Goal: Transaction & Acquisition: Purchase product/service

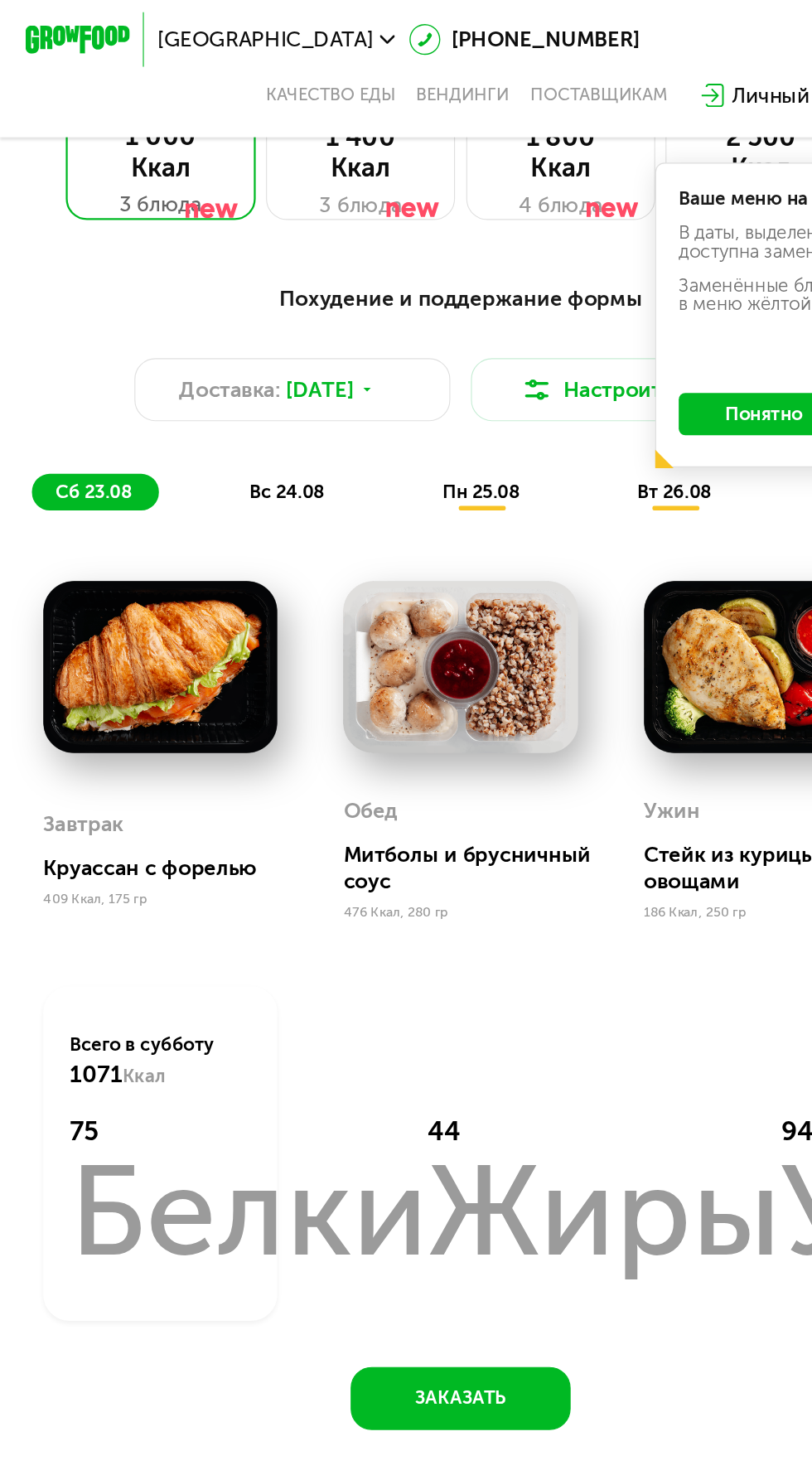
scroll to position [558, 0]
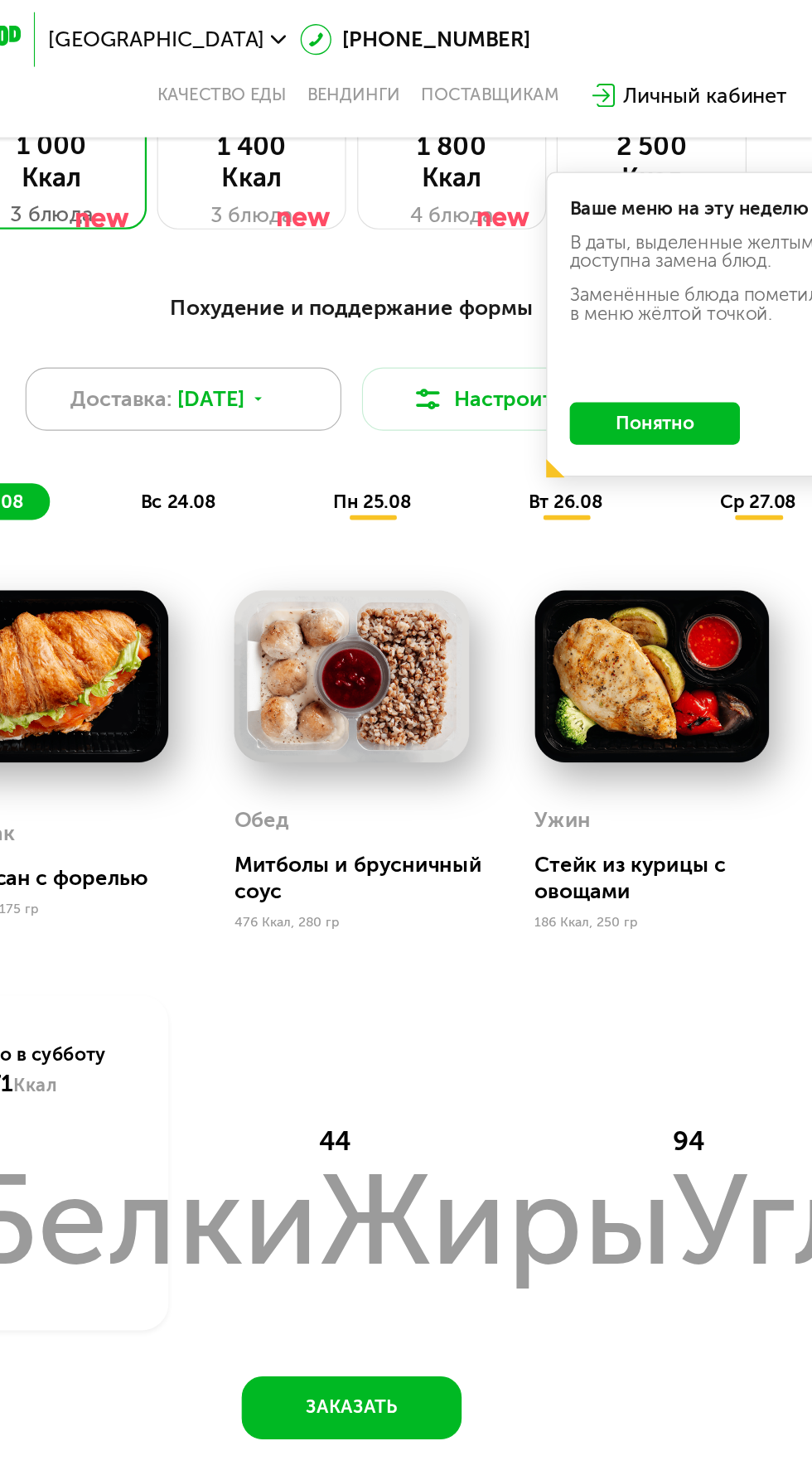
click at [343, 343] on div "Доставка: [DATE]" at bounding box center [257, 351] width 278 height 55
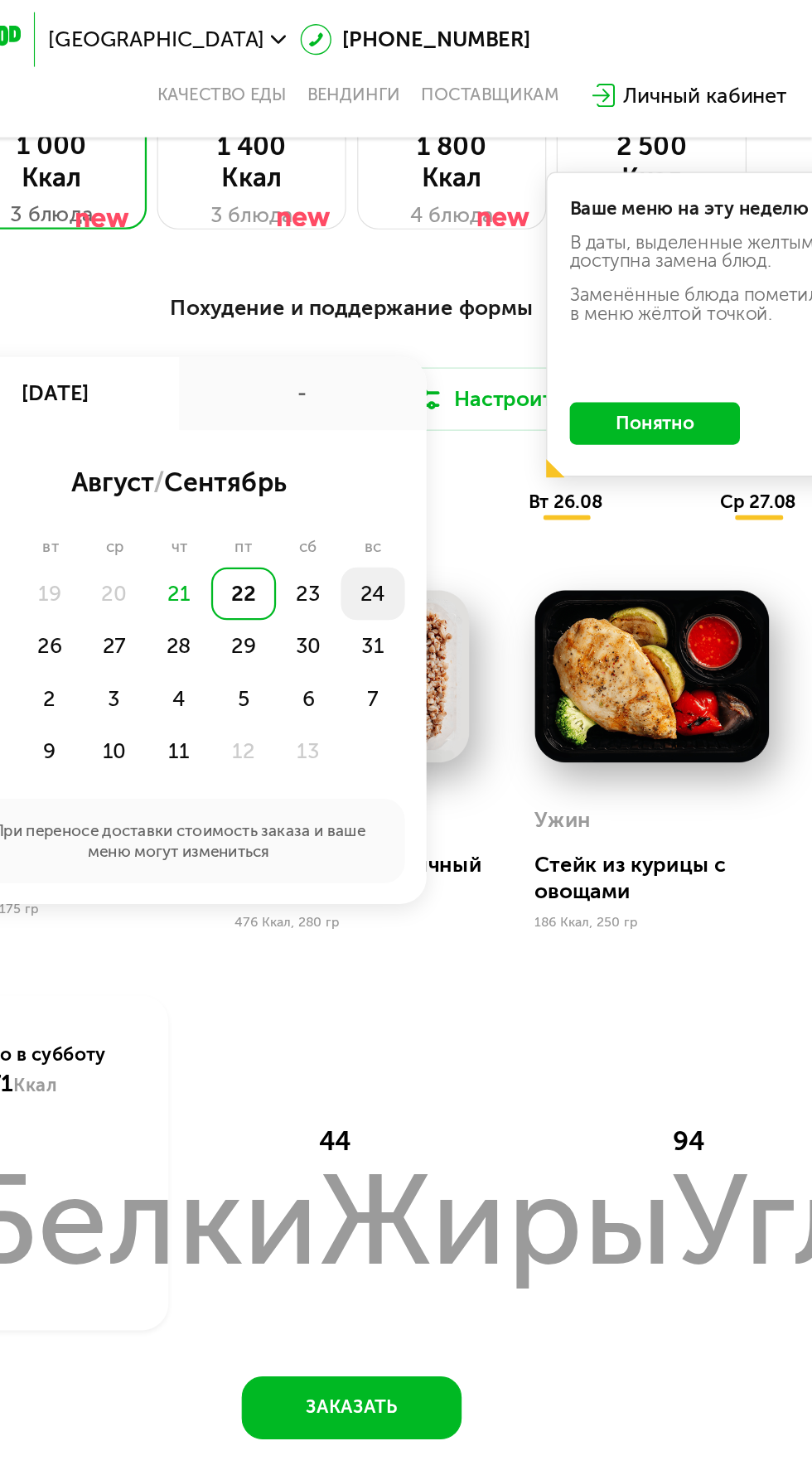
click at [112, 547] on div "24" at bounding box center [83, 570] width 57 height 46
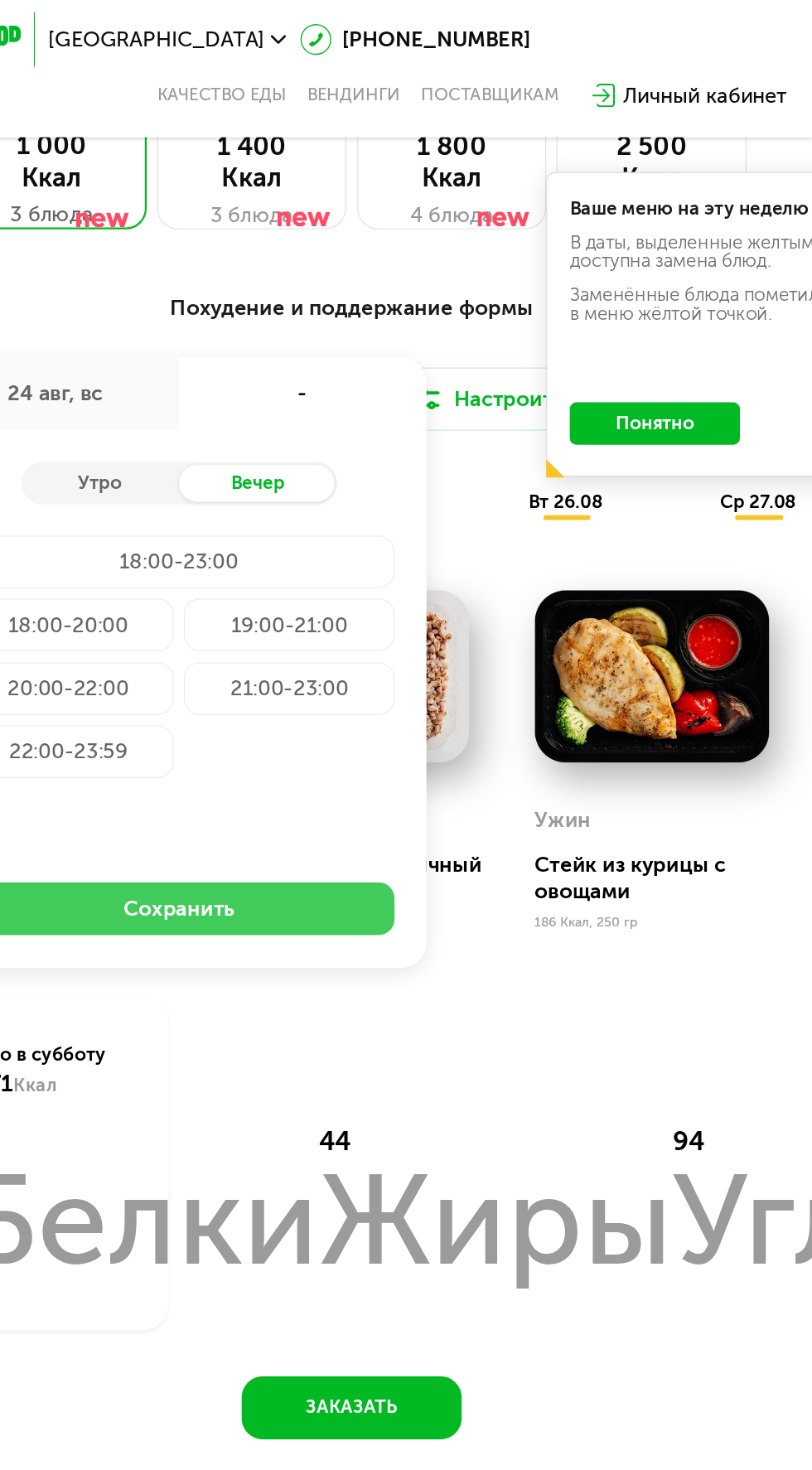
click at [373, 783] on button "Сохранить" at bounding box center [253, 801] width 380 height 46
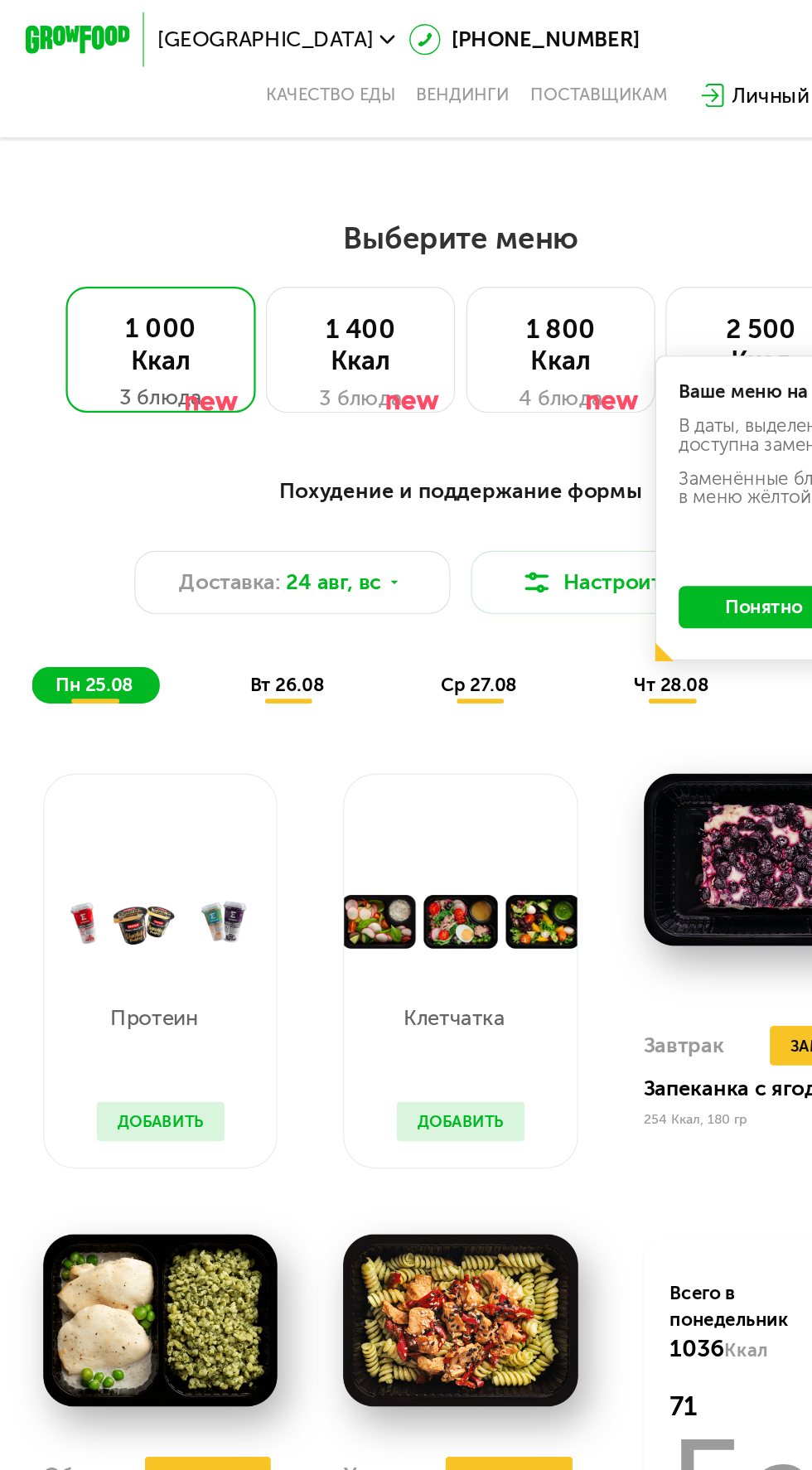
scroll to position [373, 0]
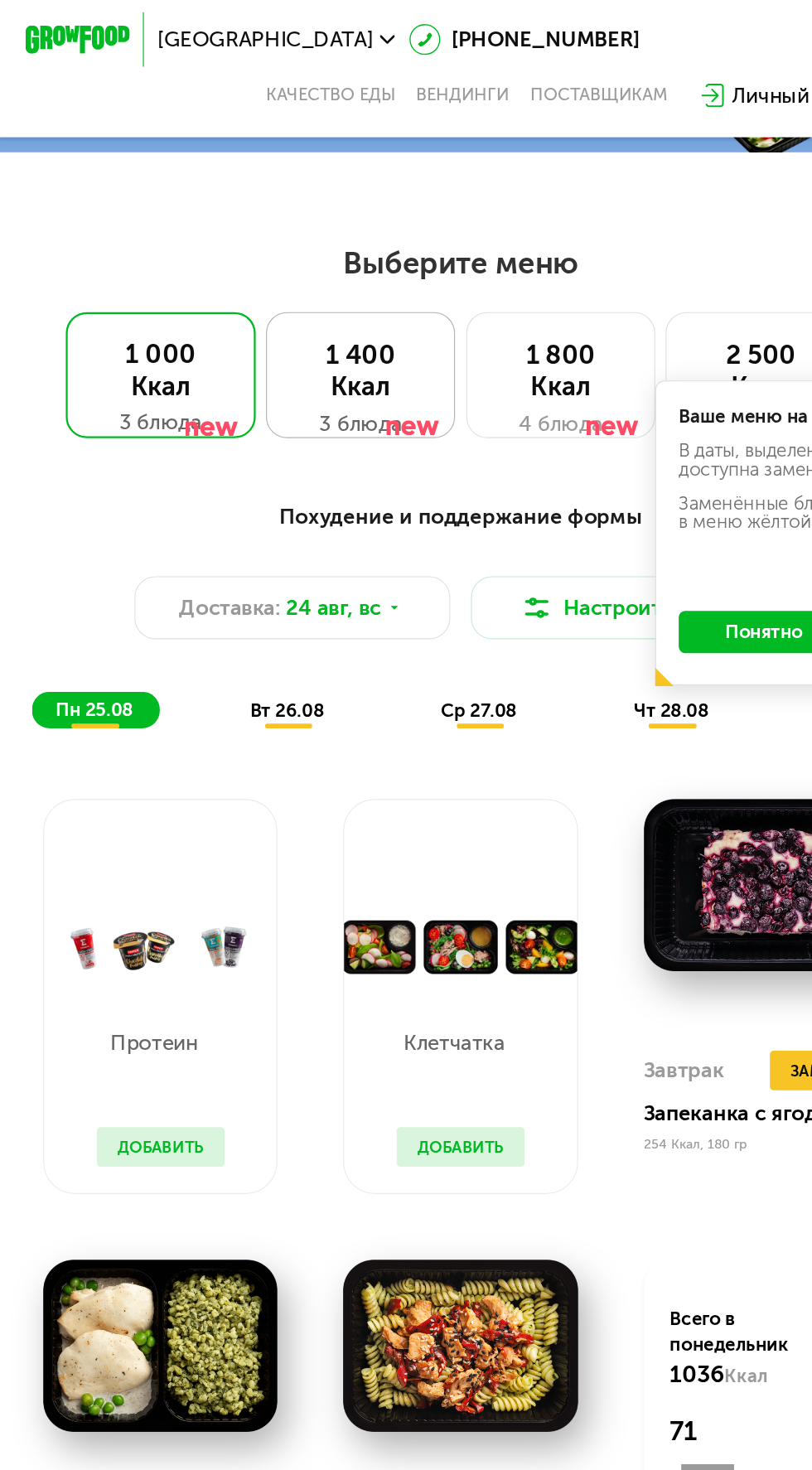
click at [352, 337] on div at bounding box center [363, 345] width 46 height 112
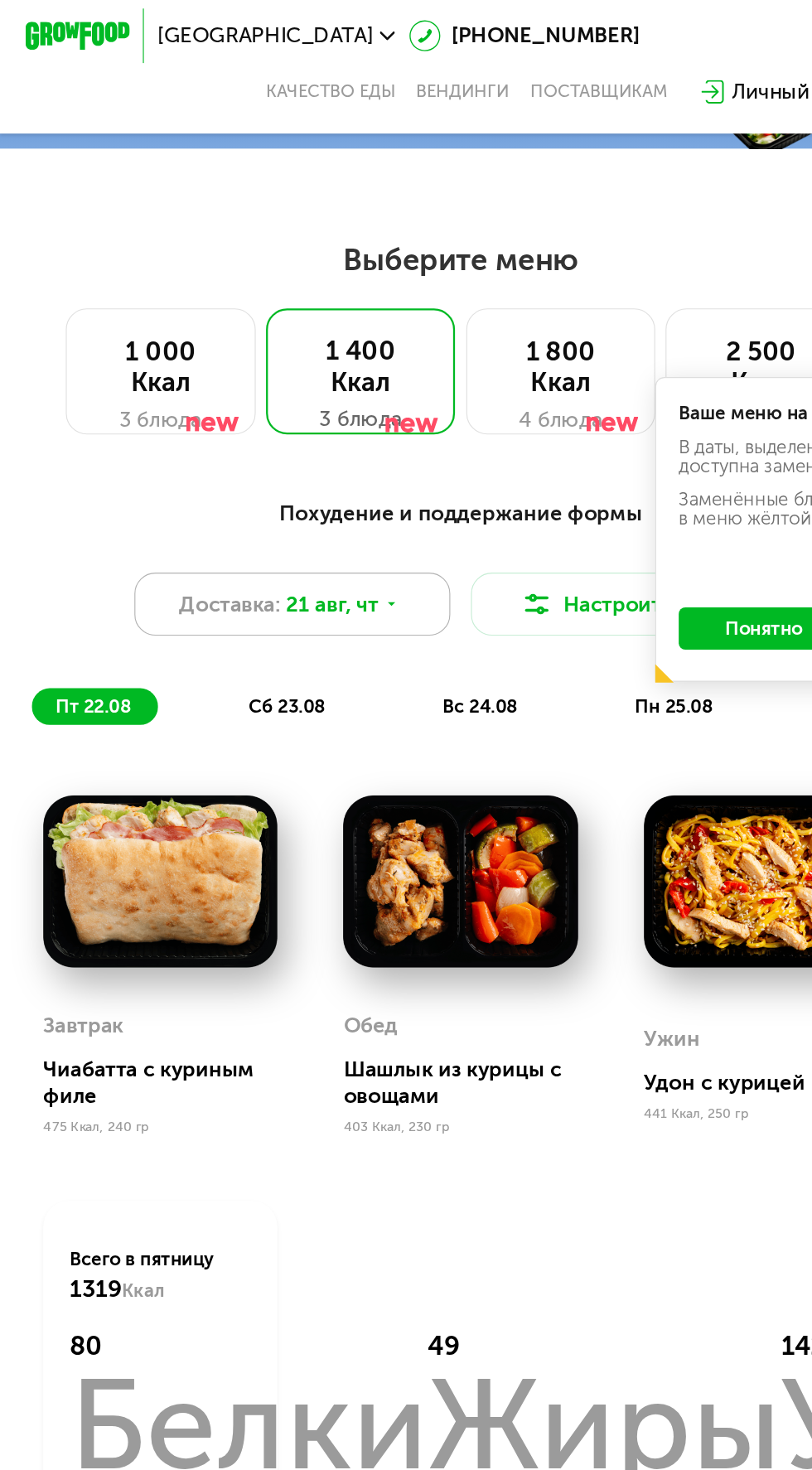
click at [312, 543] on span "21 авг, чт" at bounding box center [292, 536] width 81 height 29
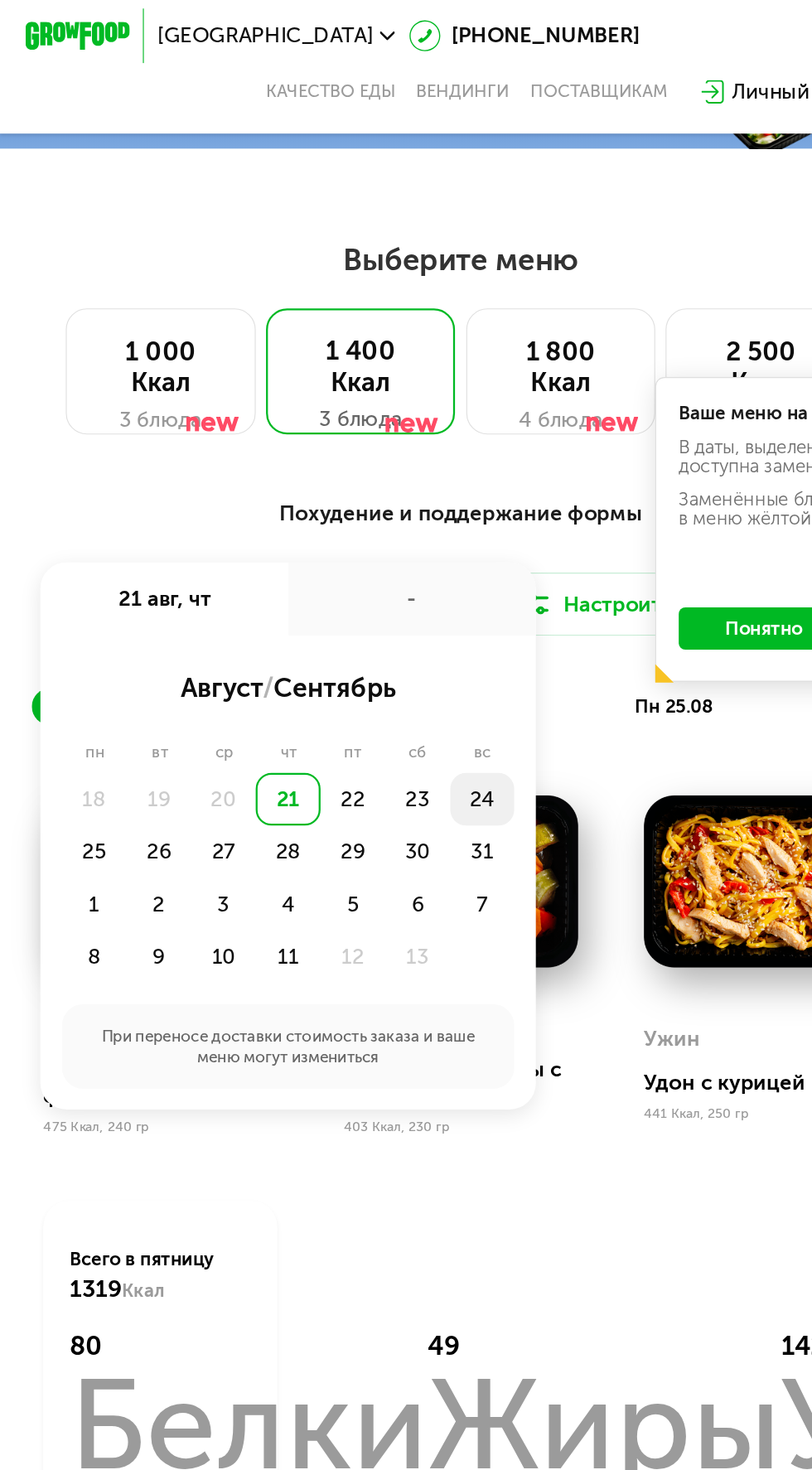
click at [112, 730] on div "24" at bounding box center [83, 753] width 57 height 46
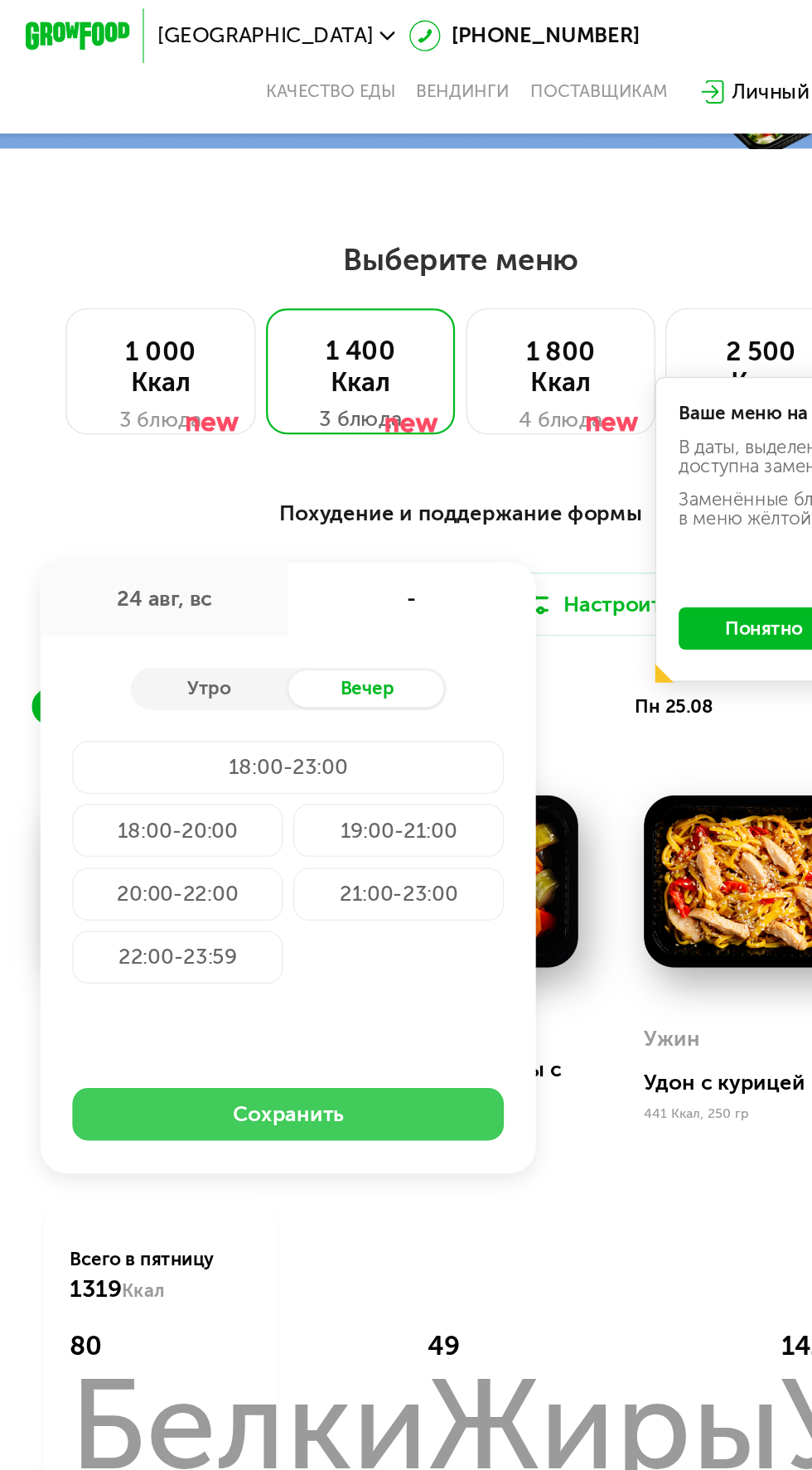
click at [343, 968] on button "Сохранить" at bounding box center [253, 985] width 380 height 46
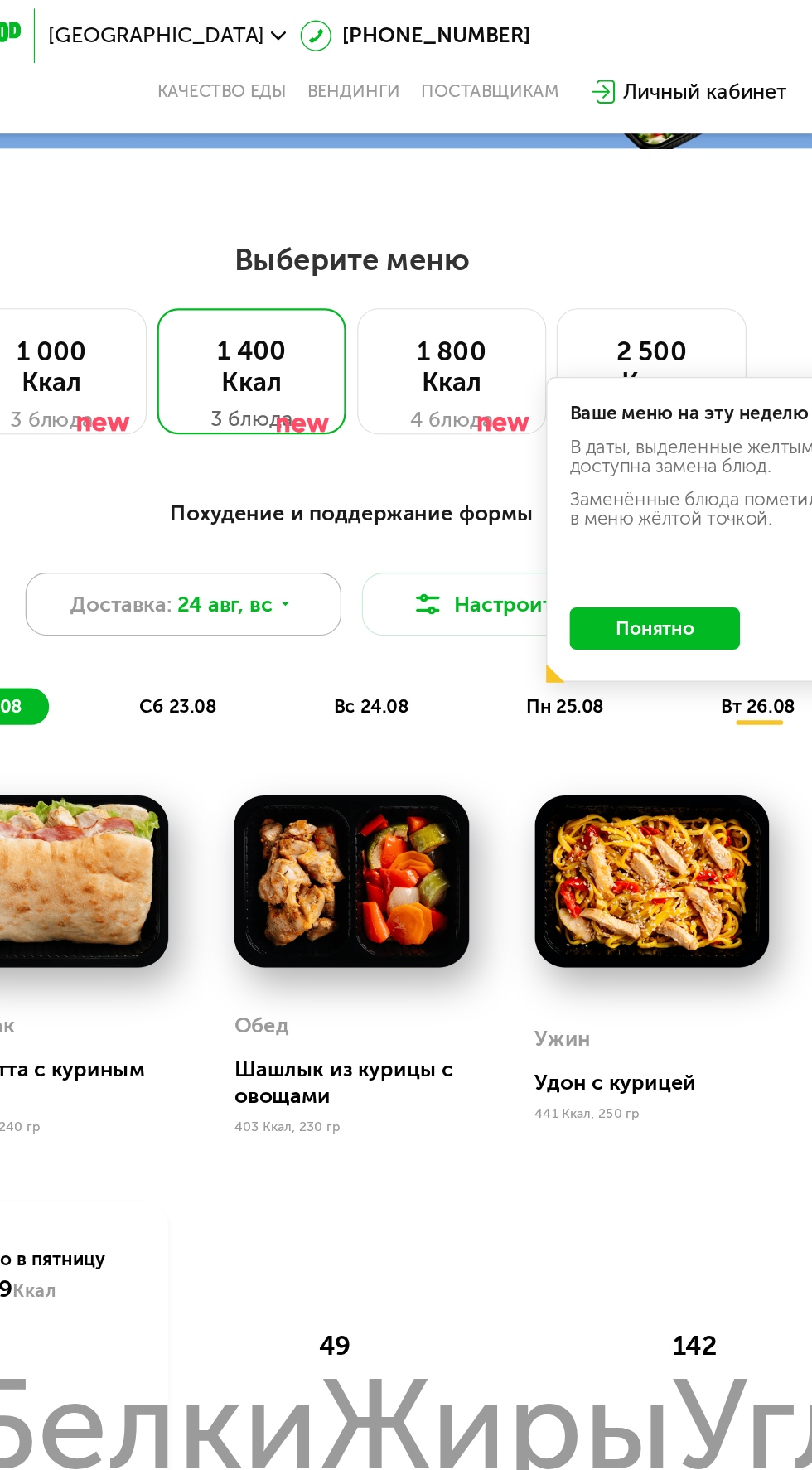
click at [327, 538] on span "24 авг, вс" at bounding box center [293, 536] width 84 height 29
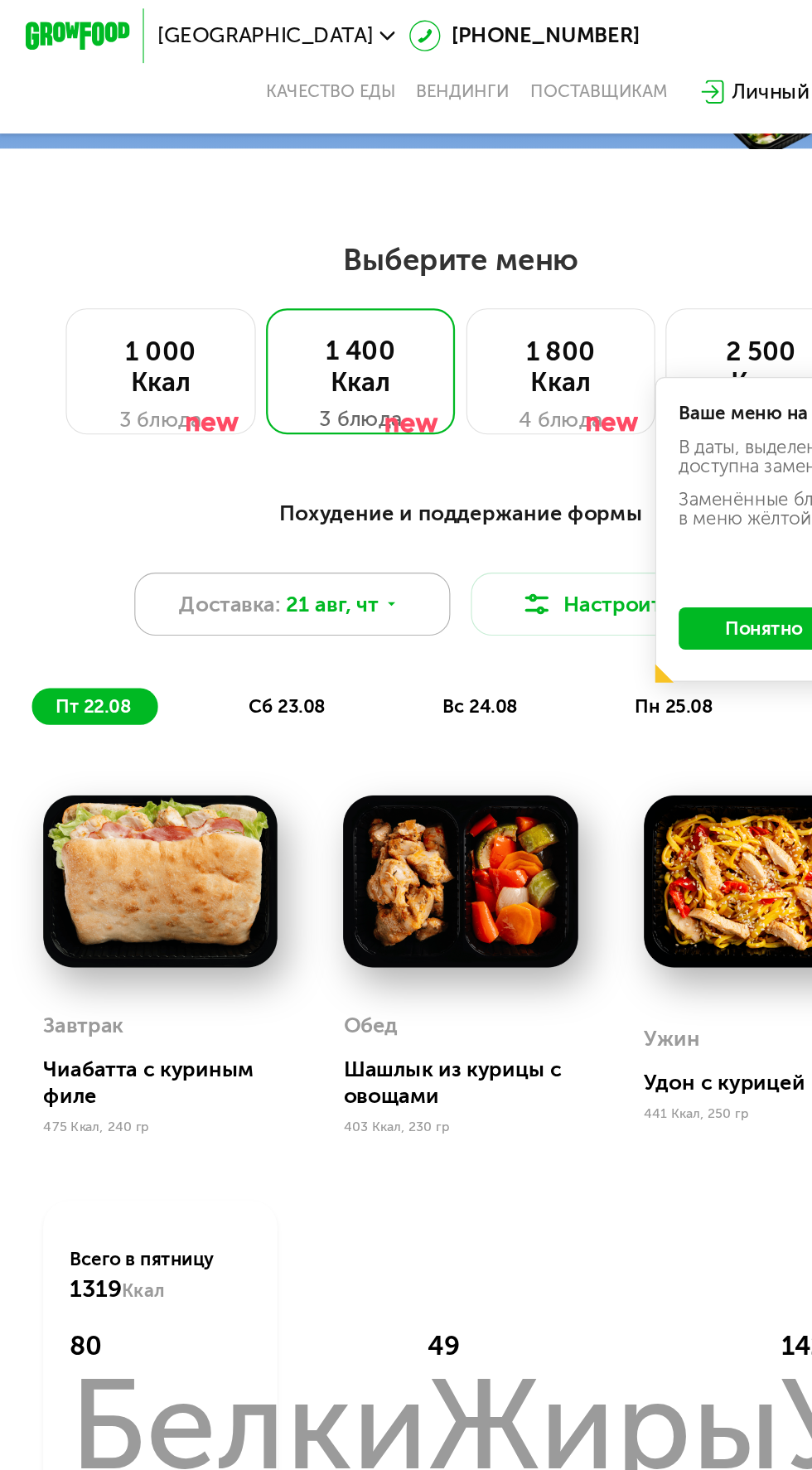
click at [325, 518] on div "Доставка: [DATE]" at bounding box center [257, 536] width 278 height 55
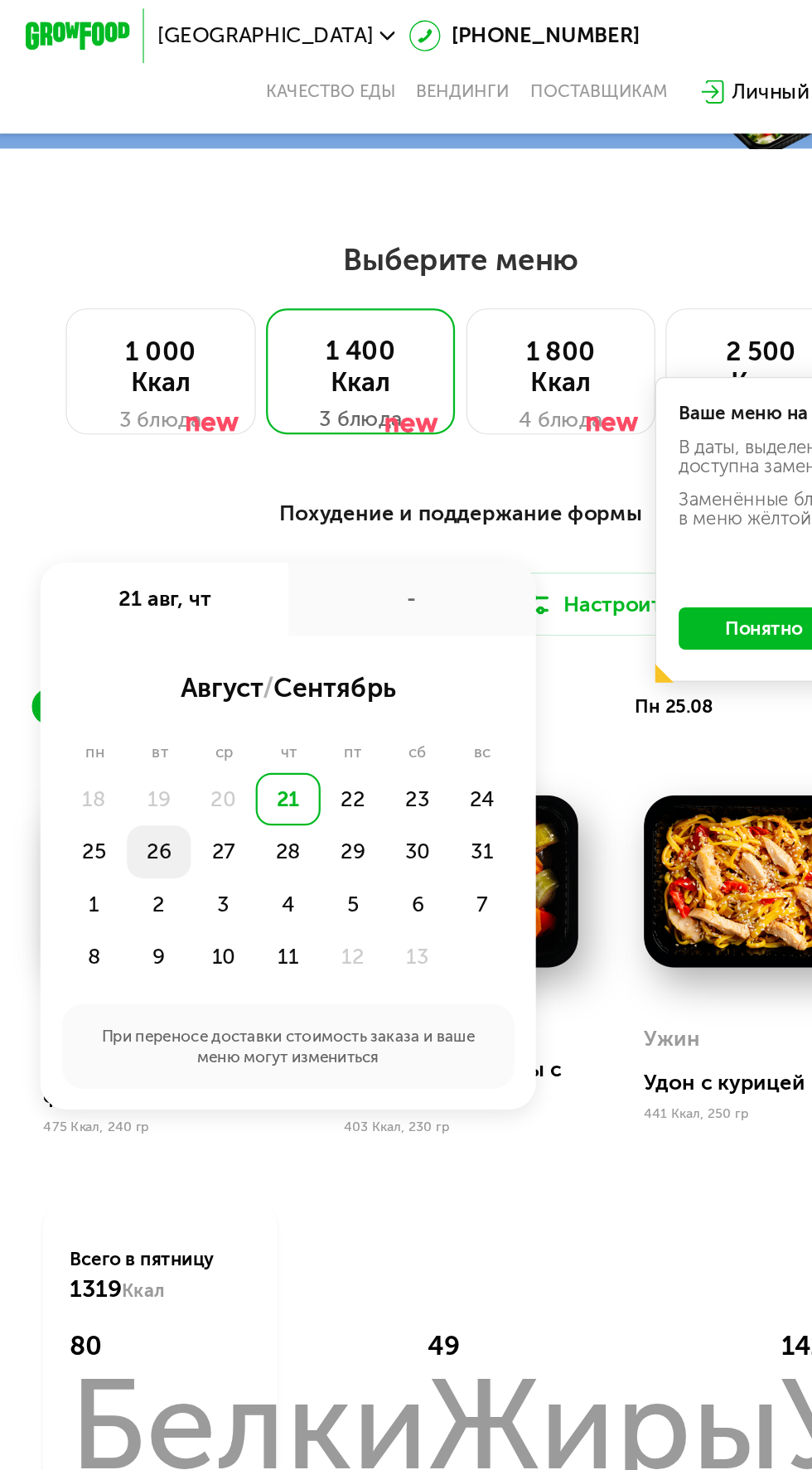
click at [168, 755] on div "26" at bounding box center [196, 753] width 57 height 46
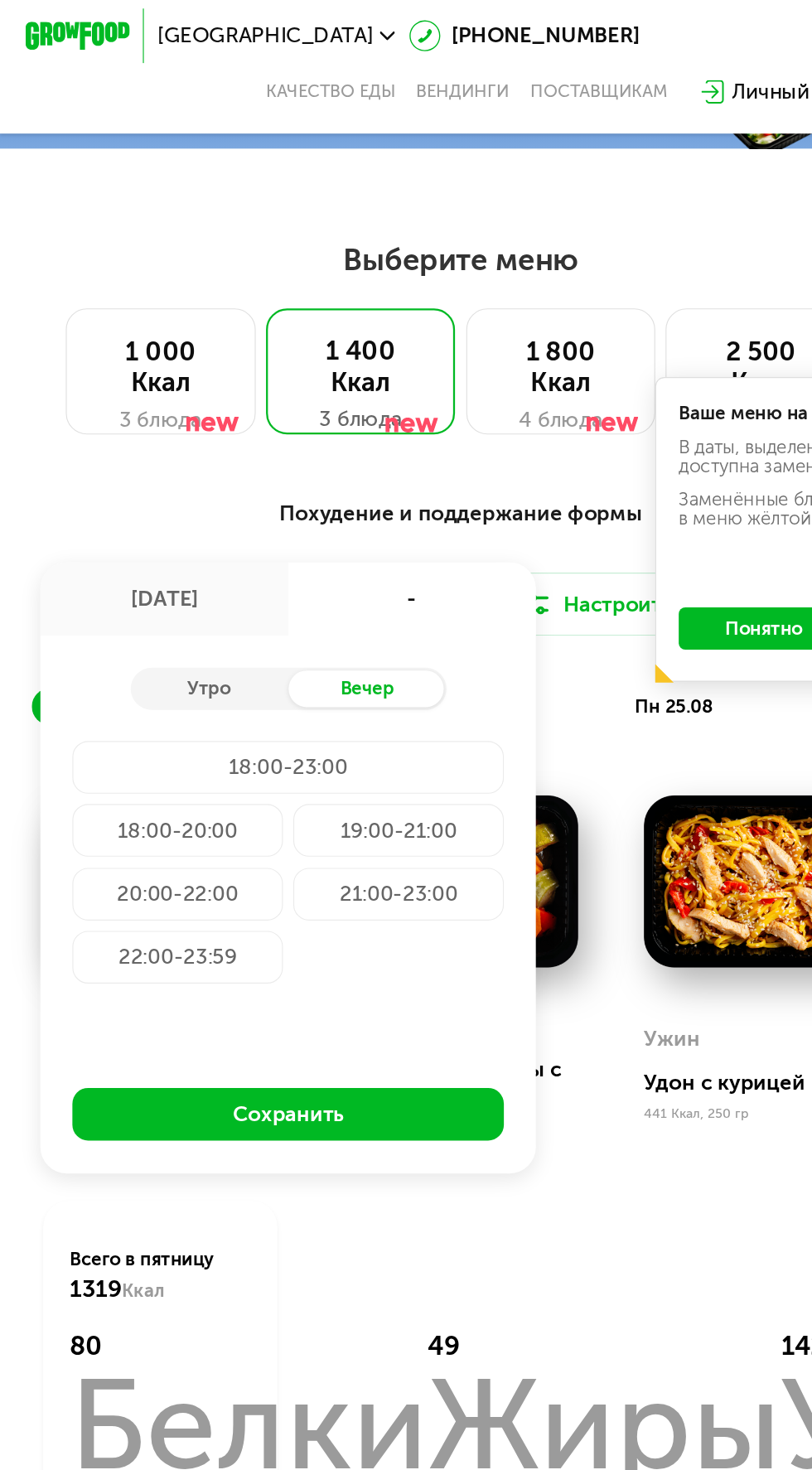
click at [188, 532] on div "[DATE]" at bounding box center [145, 531] width 218 height 65
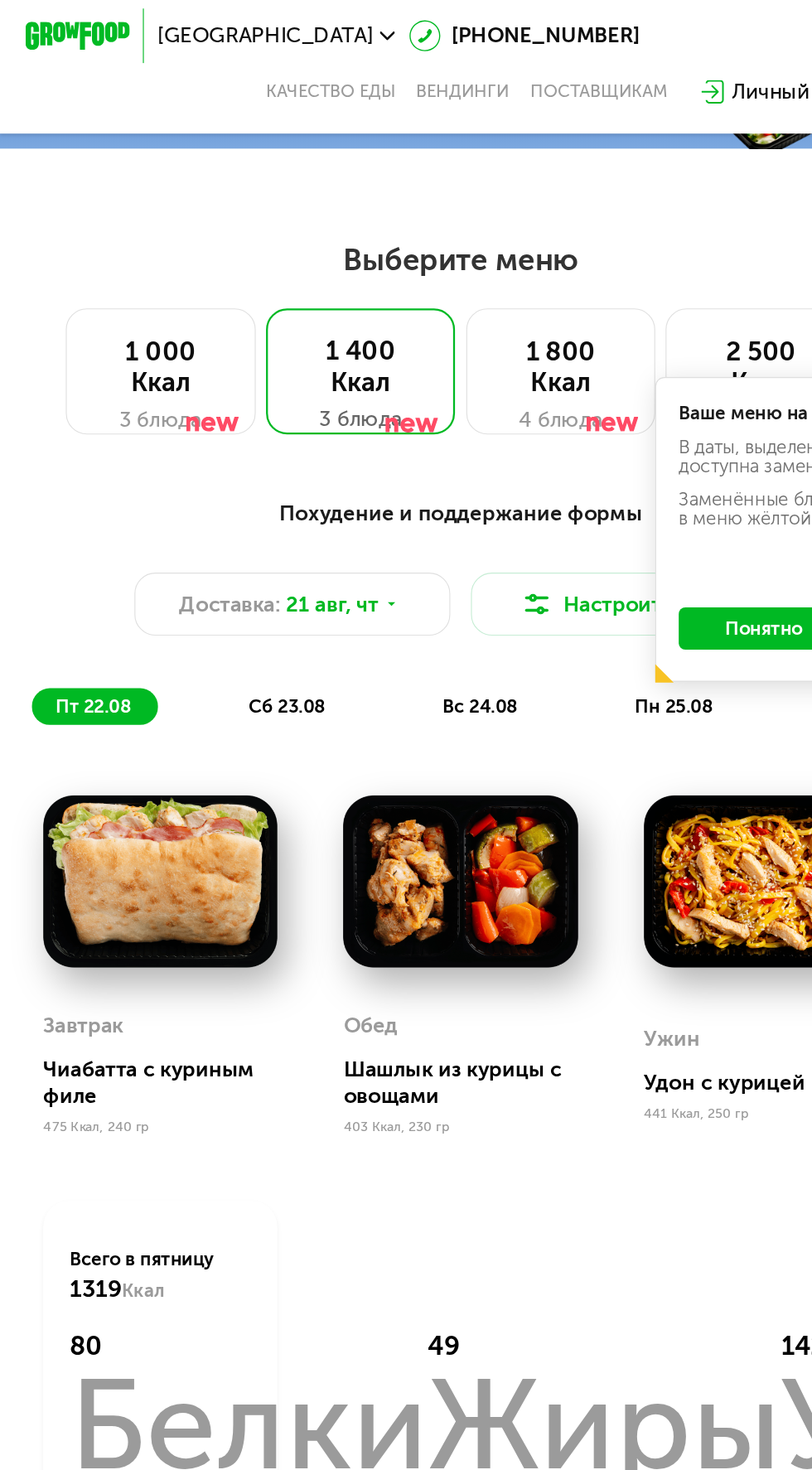
click at [314, 424] on div "Похудение и поддержание формы Доставка: [DATE] Настроить меню пт 22.08 сб 23.08…" at bounding box center [406, 960] width 812 height 1101
click at [323, 535] on span "21 авг, чт" at bounding box center [292, 536] width 81 height 29
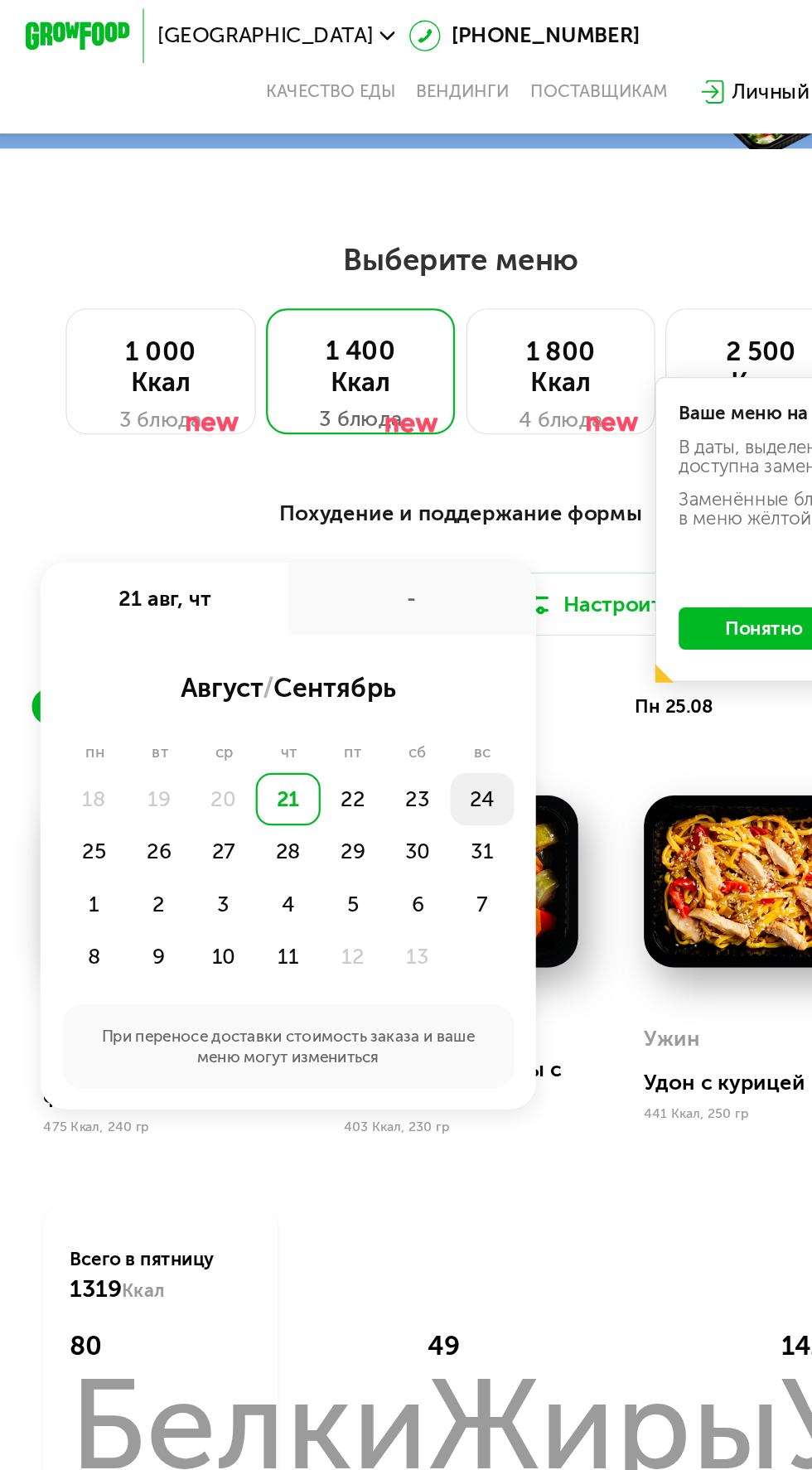
click at [112, 730] on div "24" at bounding box center [83, 753] width 57 height 46
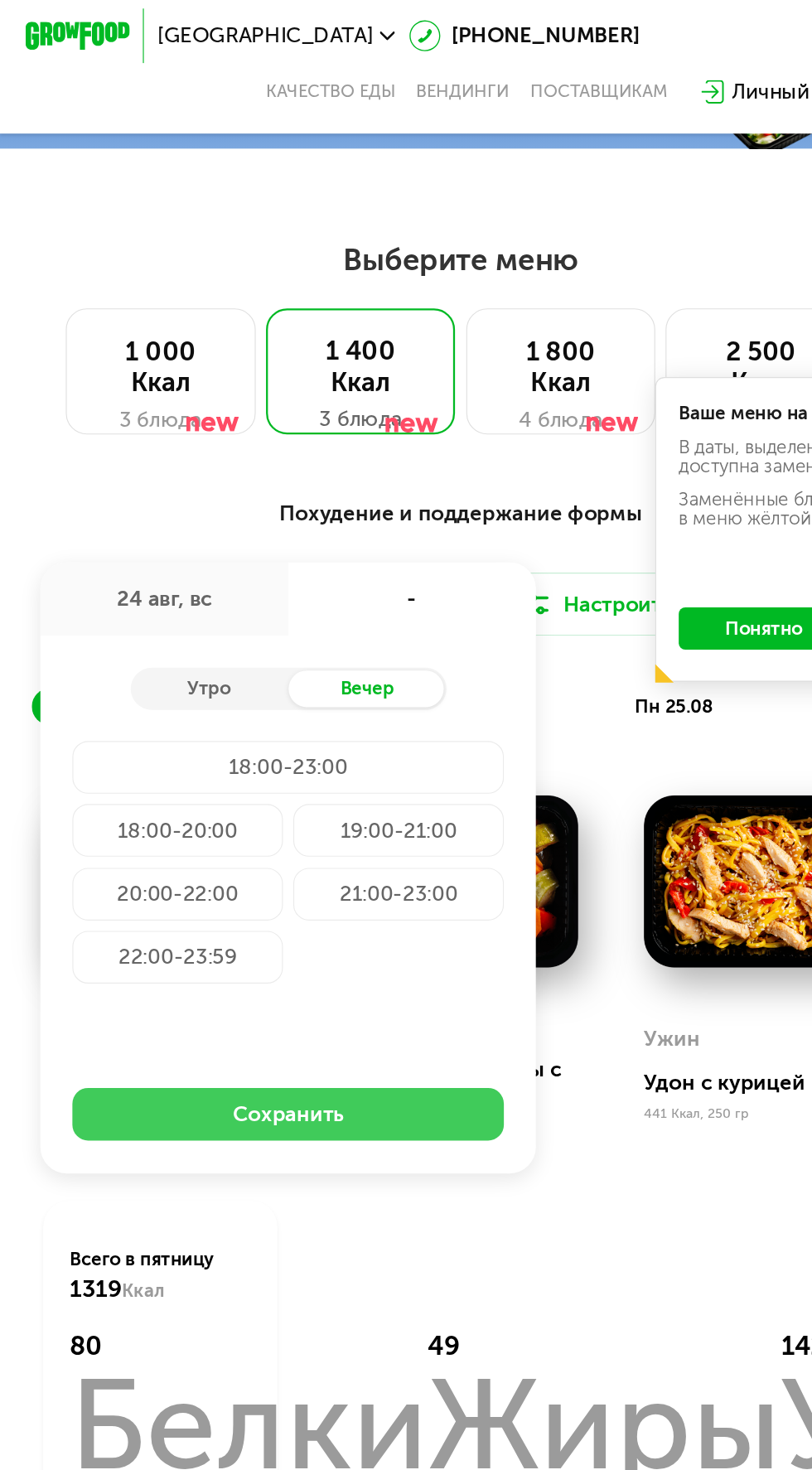
click at [341, 988] on button "Сохранить" at bounding box center [253, 985] width 380 height 46
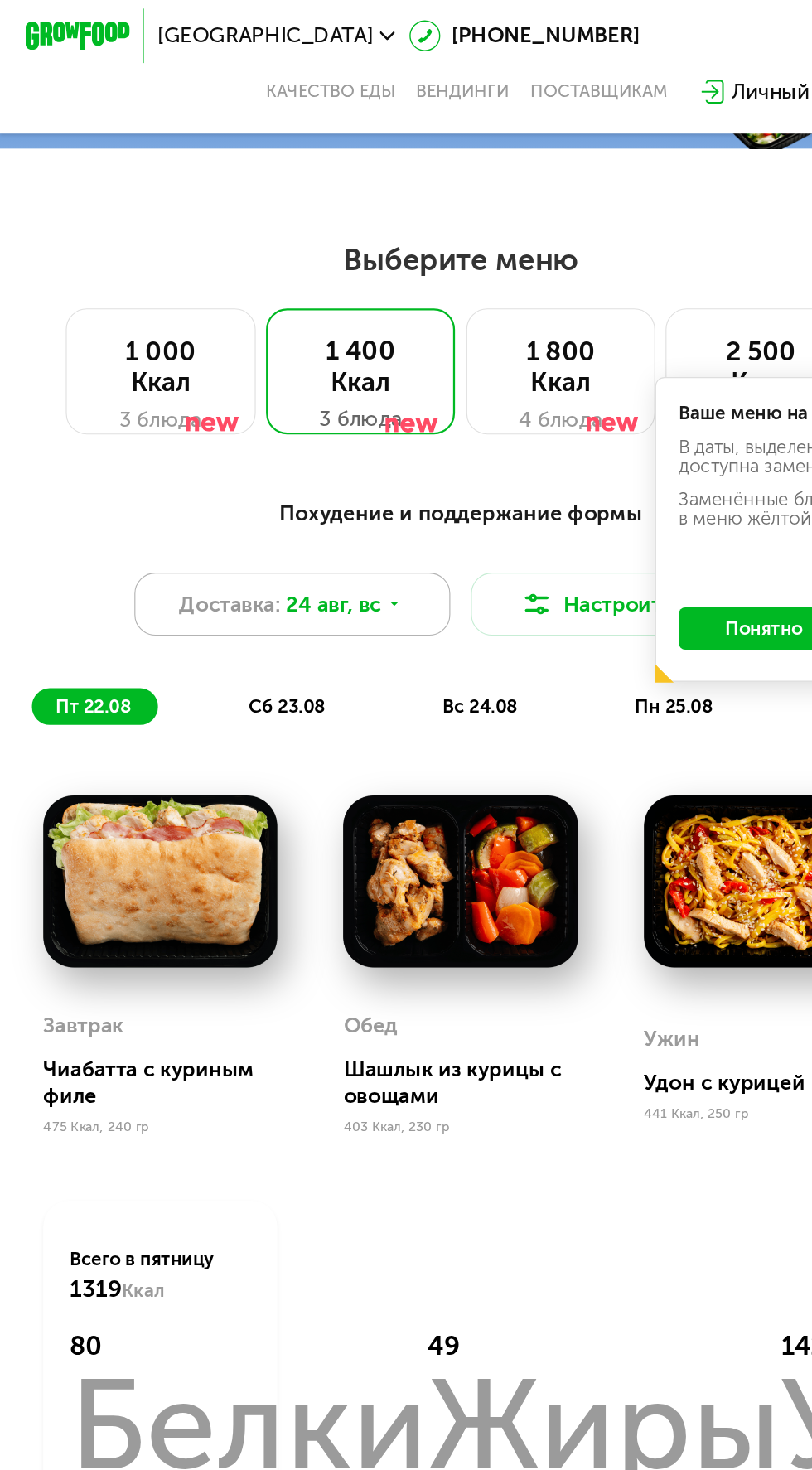
click at [349, 528] on icon at bounding box center [347, 535] width 14 height 14
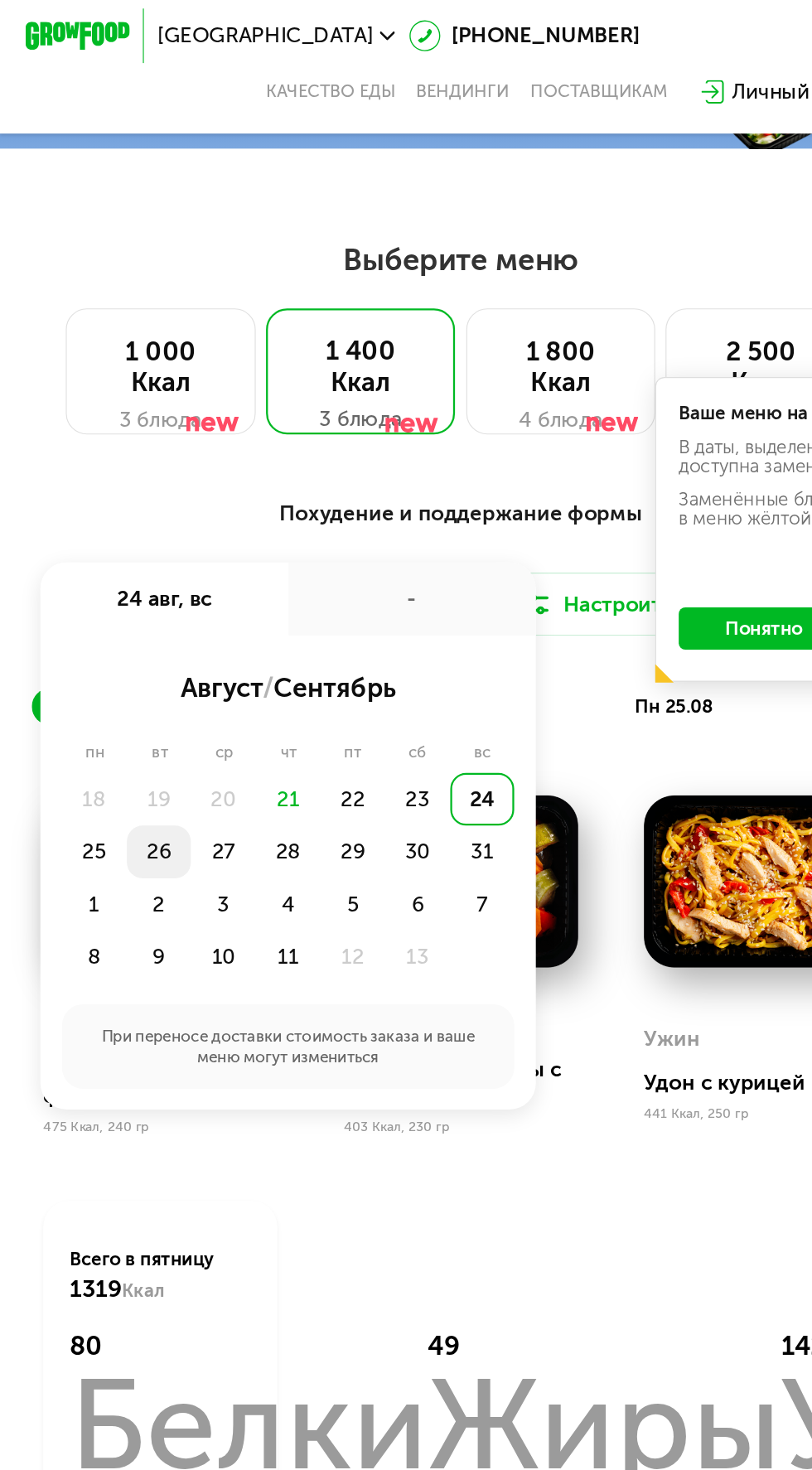
click at [168, 749] on div "26" at bounding box center [196, 753] width 57 height 46
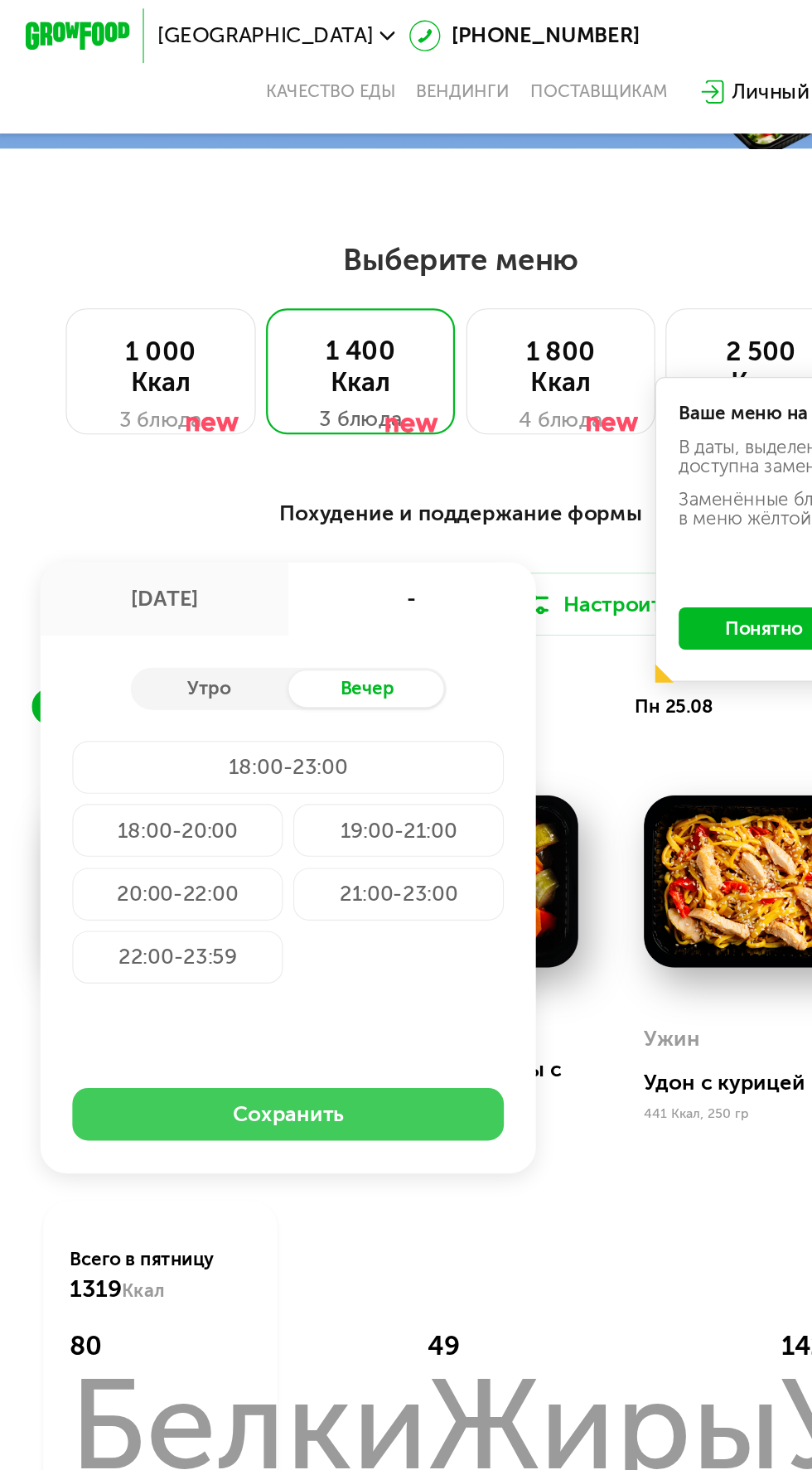
click at [269, 972] on button "Сохранить" at bounding box center [253, 985] width 380 height 46
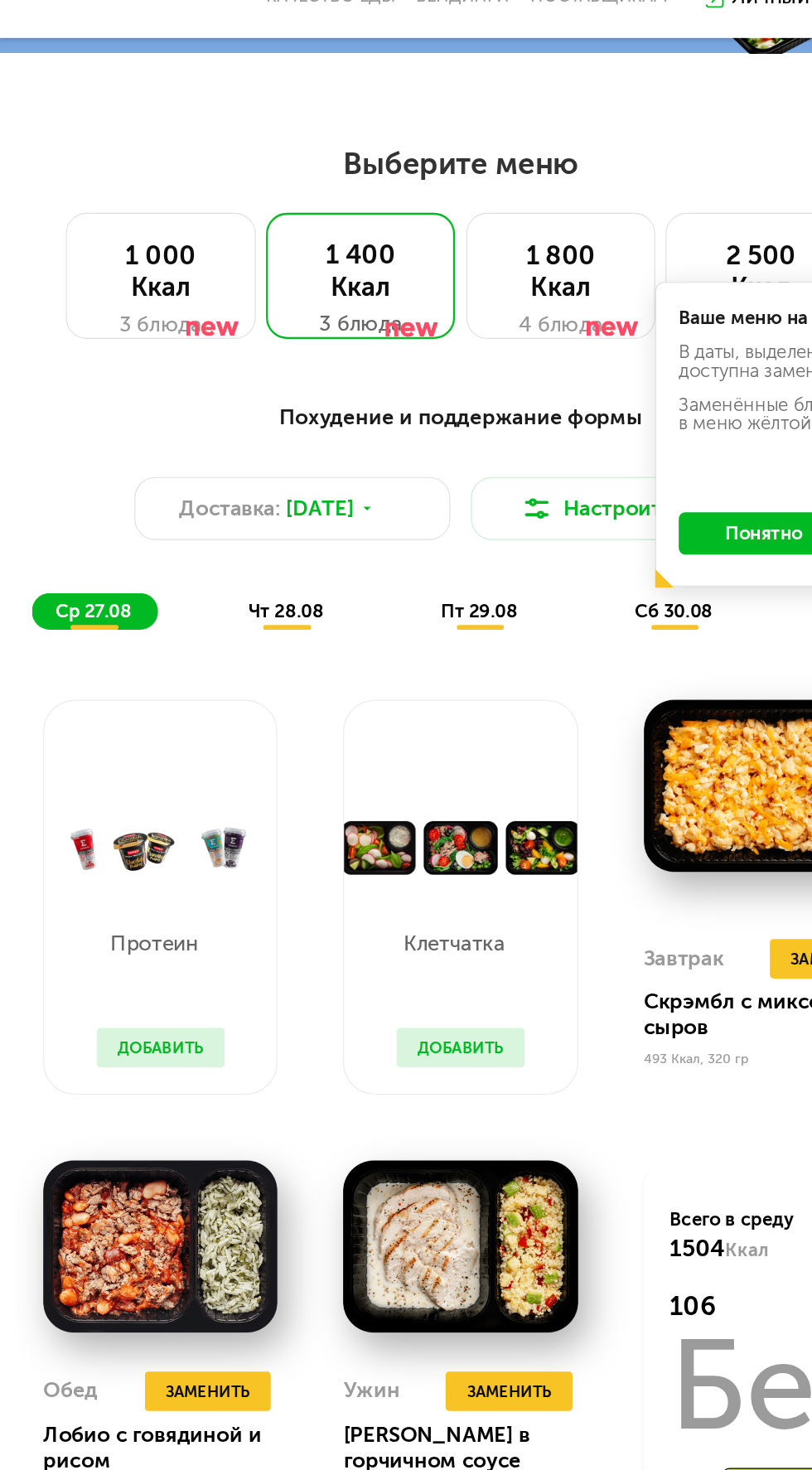
click at [367, 641] on div "чт 28.08" at bounding box center [422, 625] width 112 height 32
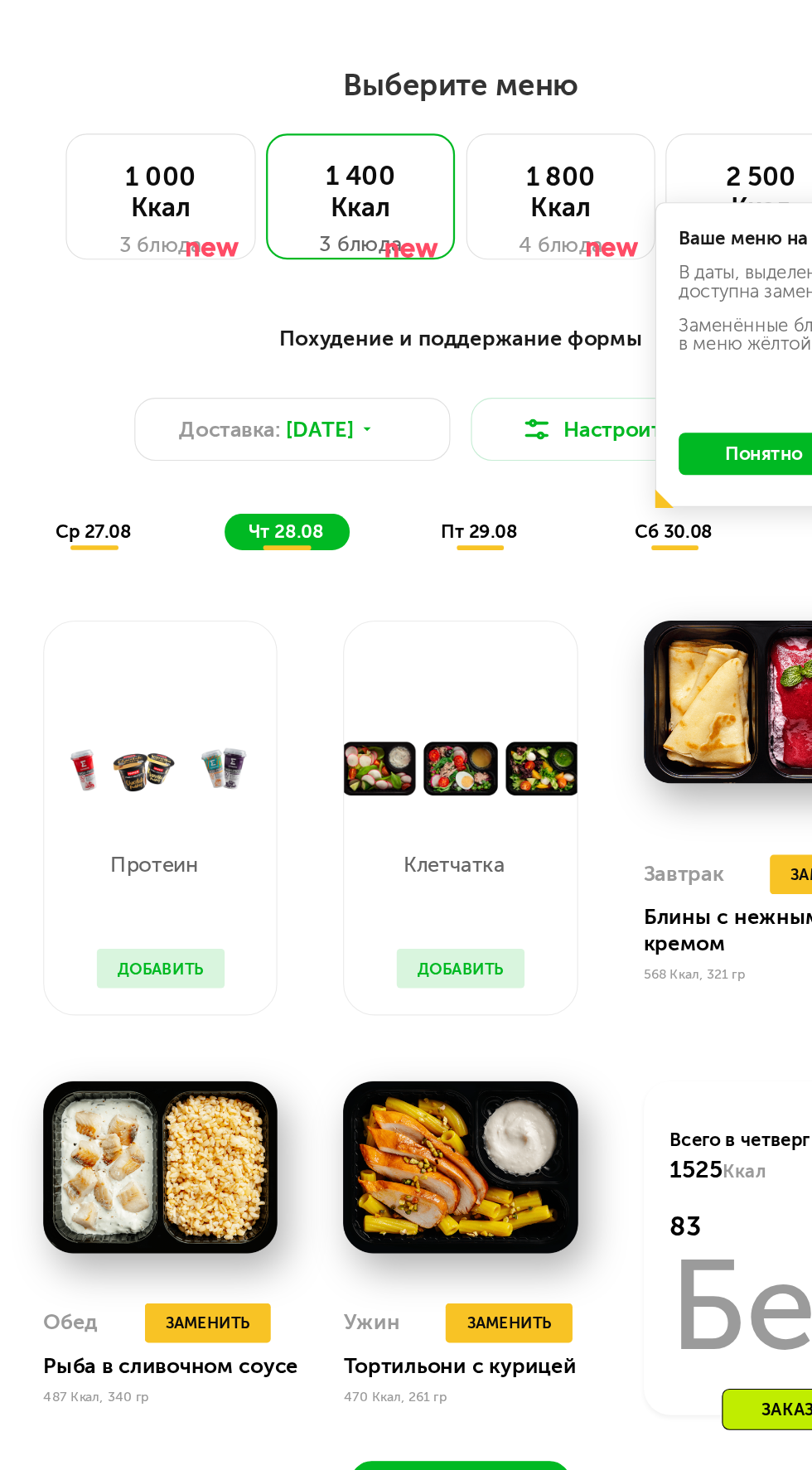
scroll to position [380, 0]
